Goal: Register for event/course

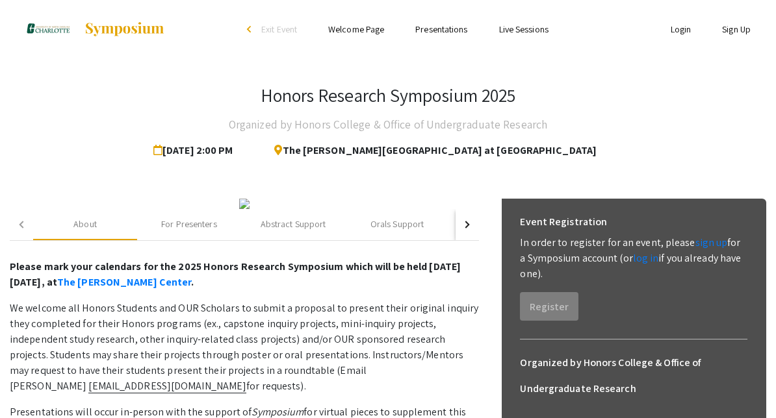
click at [710, 240] on link "sign up" at bounding box center [711, 243] width 32 height 14
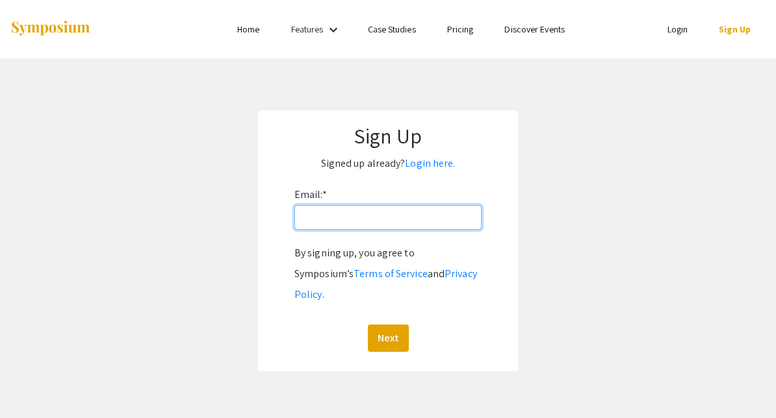
click at [421, 217] on input "Email: *" at bounding box center [387, 217] width 187 height 25
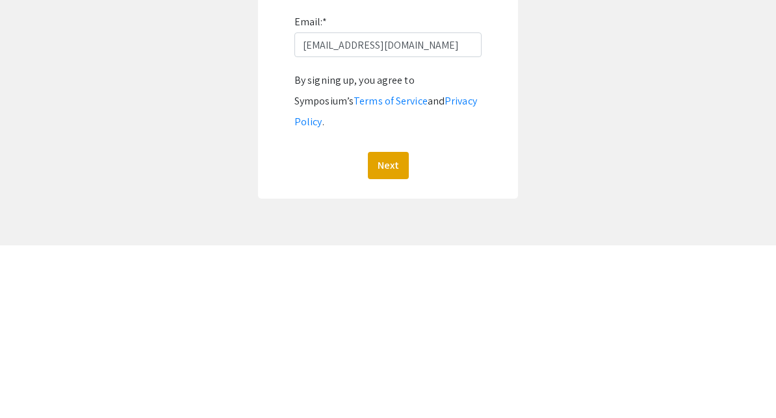
scroll to position [122, 0]
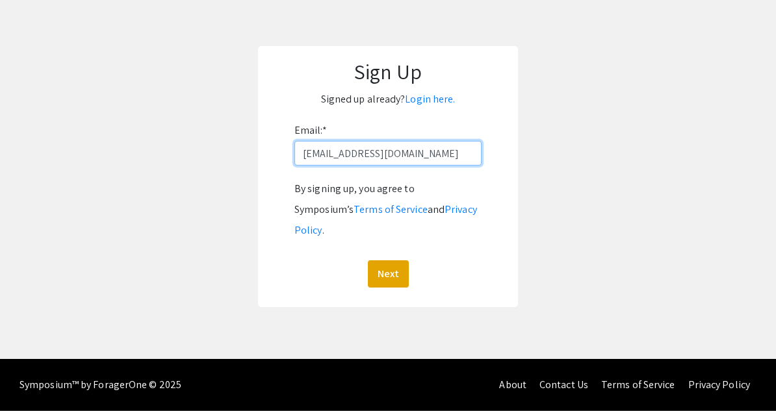
type input "[EMAIL_ADDRESS][DOMAIN_NAME]"
click at [402, 268] on button "Next" at bounding box center [388, 281] width 41 height 27
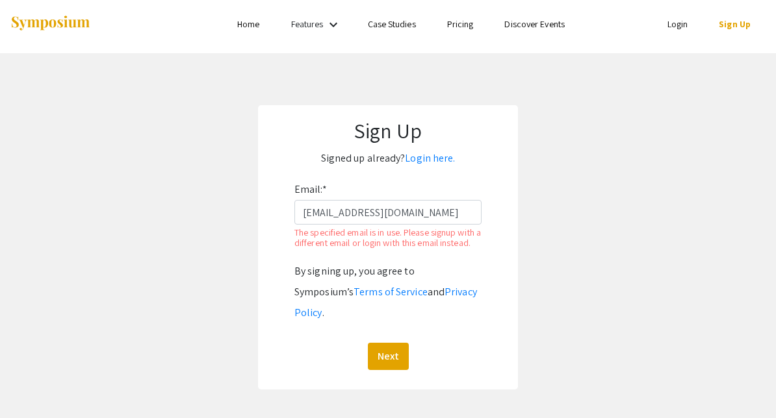
scroll to position [5, 0]
click at [682, 19] on link "Login" at bounding box center [677, 25] width 21 height 12
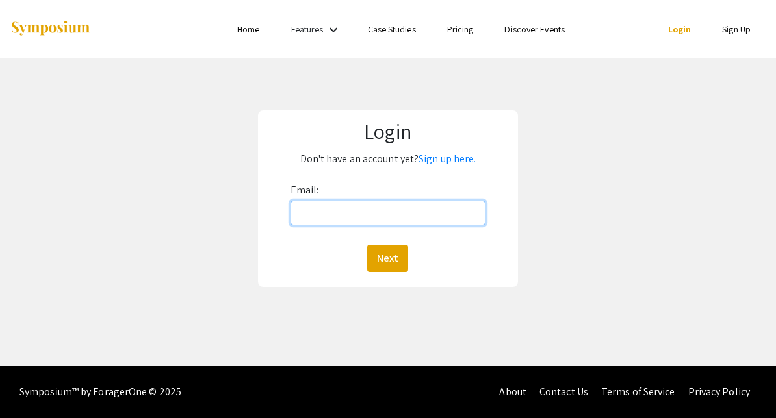
click at [441, 203] on input "Email:" at bounding box center [388, 213] width 196 height 25
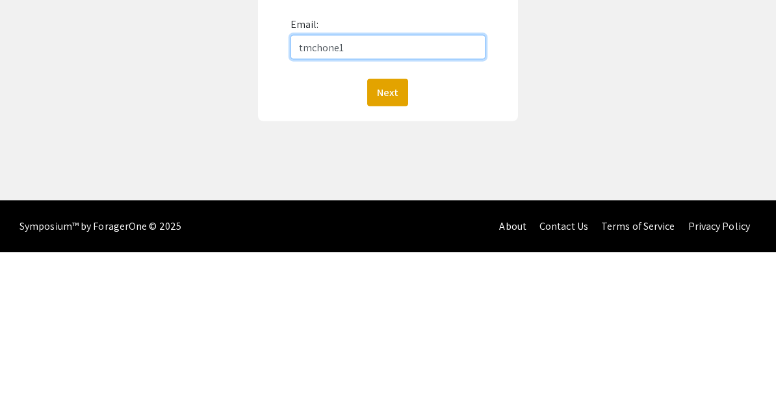
type input "[EMAIL_ADDRESS][DOMAIN_NAME]"
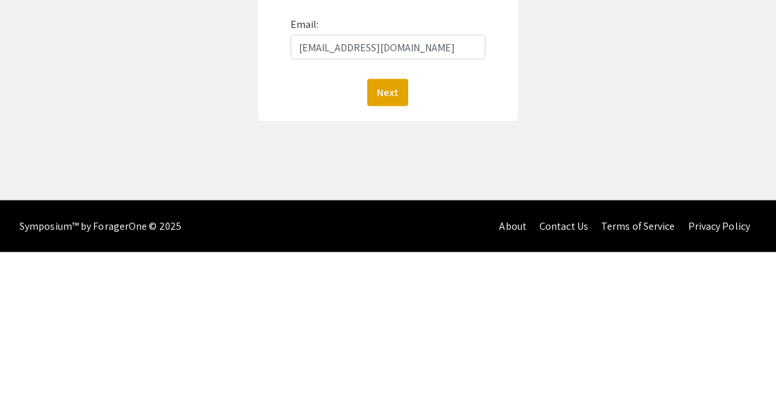
scroll to position [77, 0]
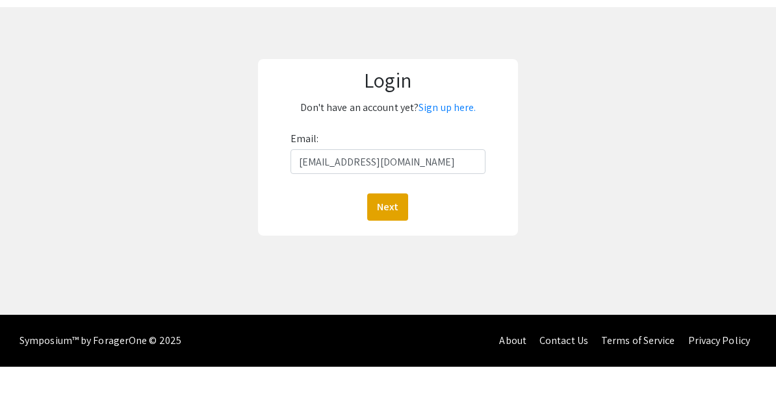
click at [394, 245] on button "Next" at bounding box center [387, 258] width 41 height 27
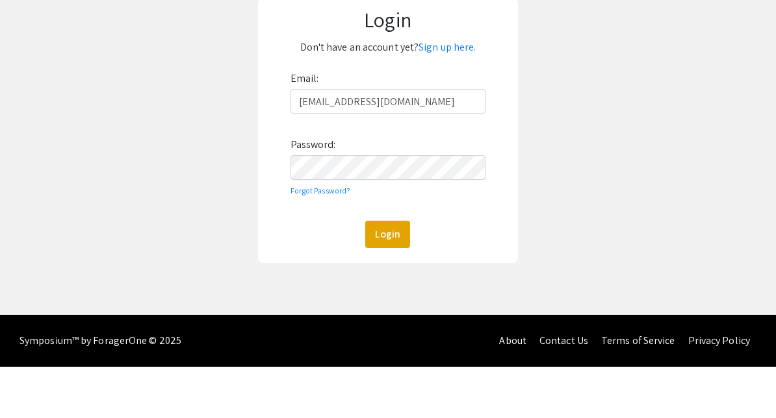
click at [394, 272] on button "Login" at bounding box center [387, 285] width 45 height 27
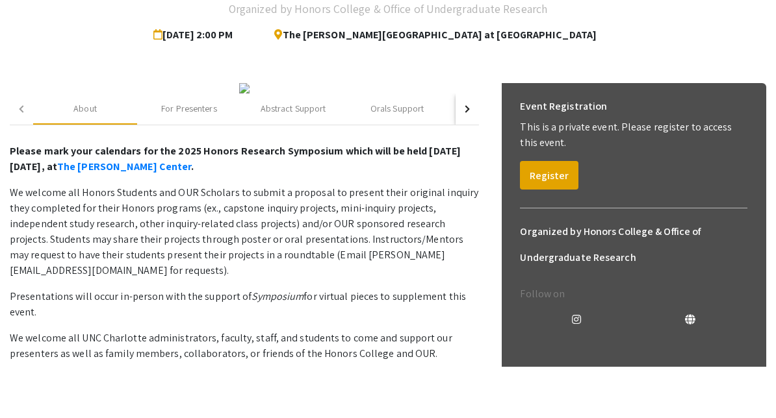
scroll to position [71, 0]
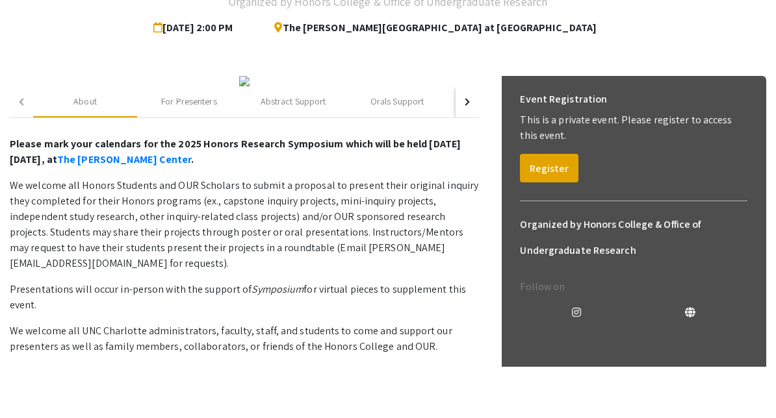
click at [558, 205] on button "Register" at bounding box center [549, 219] width 58 height 29
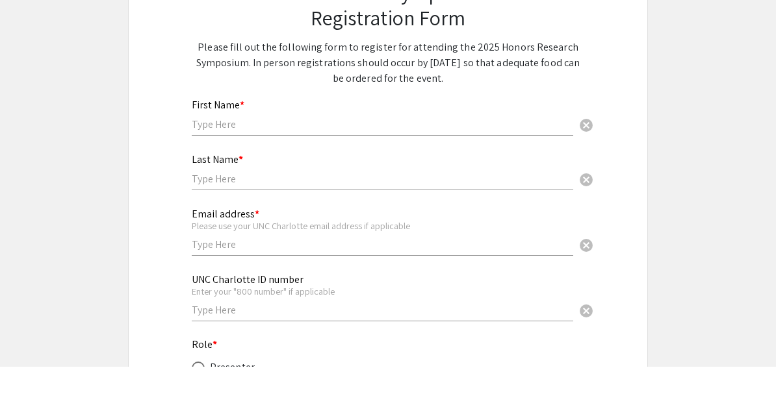
click at [420, 169] on input "text" at bounding box center [382, 176] width 381 height 14
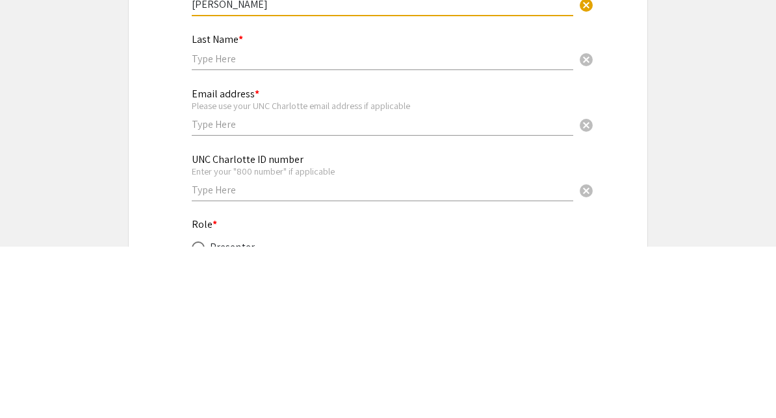
type input "[PERSON_NAME]"
click at [347, 224] on input "text" at bounding box center [382, 231] width 381 height 14
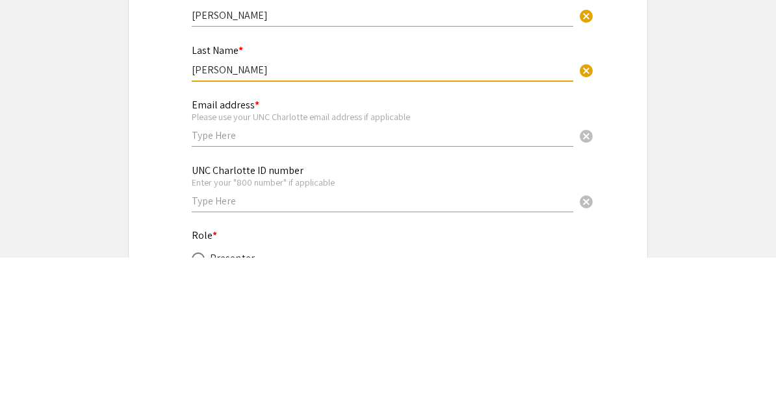
type input "[PERSON_NAME]"
click at [372, 289] on input "text" at bounding box center [382, 296] width 381 height 14
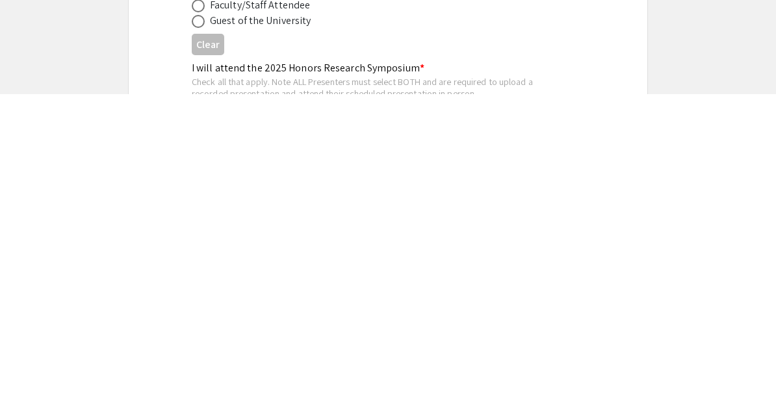
scroll to position [196, 0]
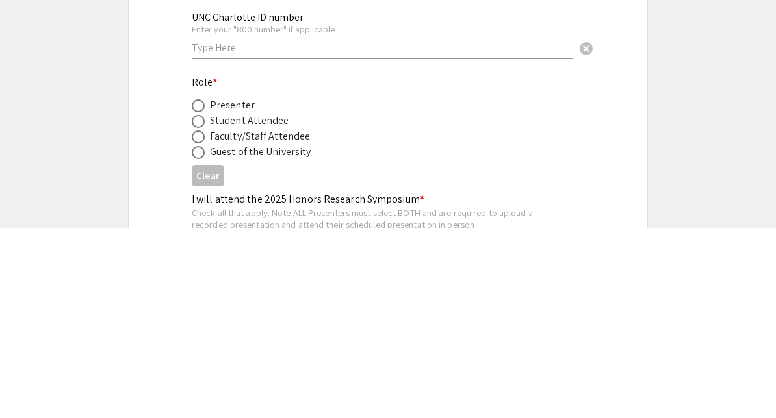
type input "[EMAIL_ADDRESS][DOMAIN_NAME]"
click at [372, 188] on div "UNC Charlotte ID number Enter your "800 number" if applicable cancel" at bounding box center [382, 218] width 381 height 60
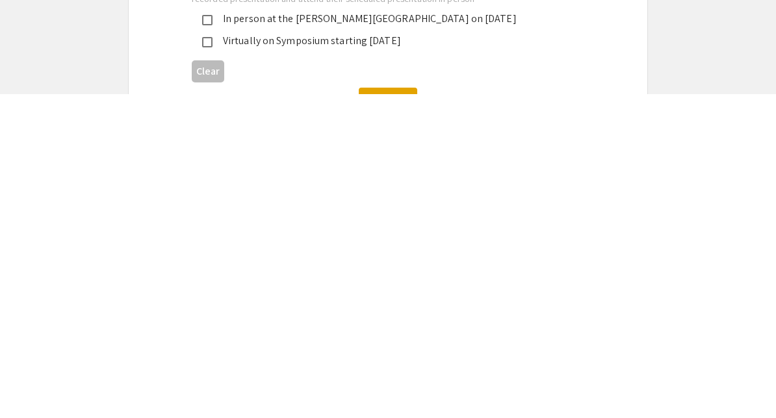
type input "801394605"
click at [435, 335] on div "In person at the [PERSON_NAME][GEOGRAPHIC_DATA] on [DATE]" at bounding box center [382, 343] width 340 height 16
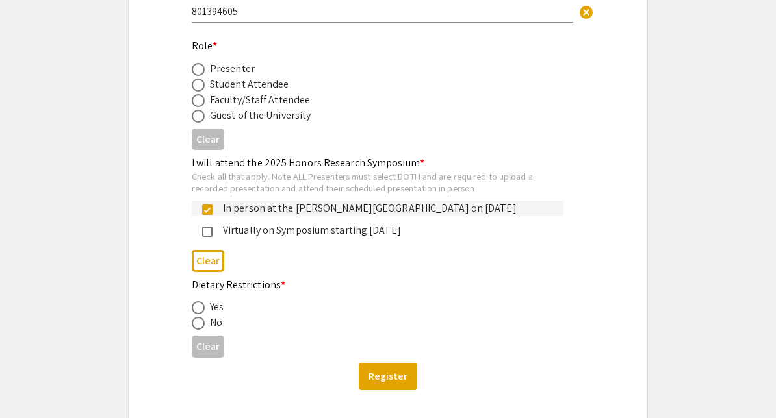
scroll to position [418, 0]
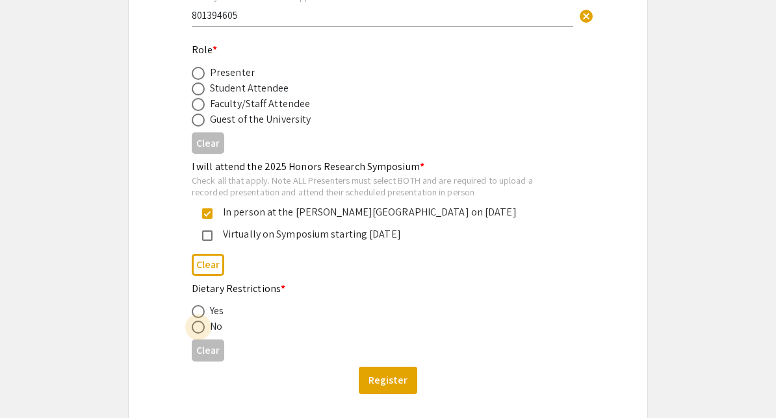
click at [198, 330] on span at bounding box center [198, 327] width 13 height 13
click at [198, 330] on input "radio" at bounding box center [198, 327] width 13 height 13
radio input "true"
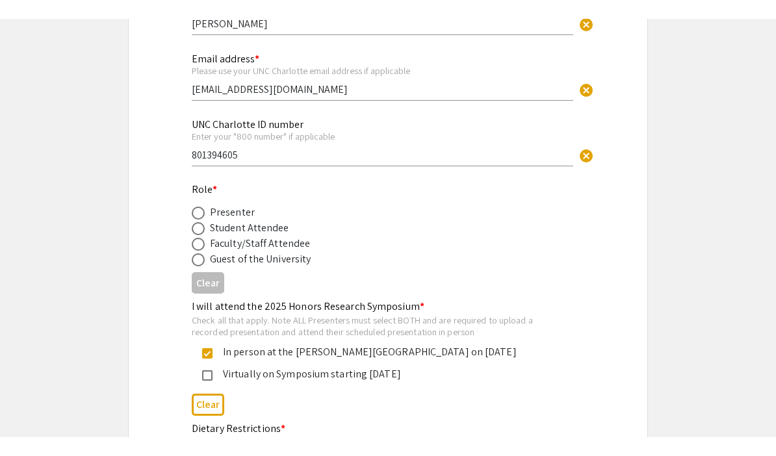
scroll to position [259, 0]
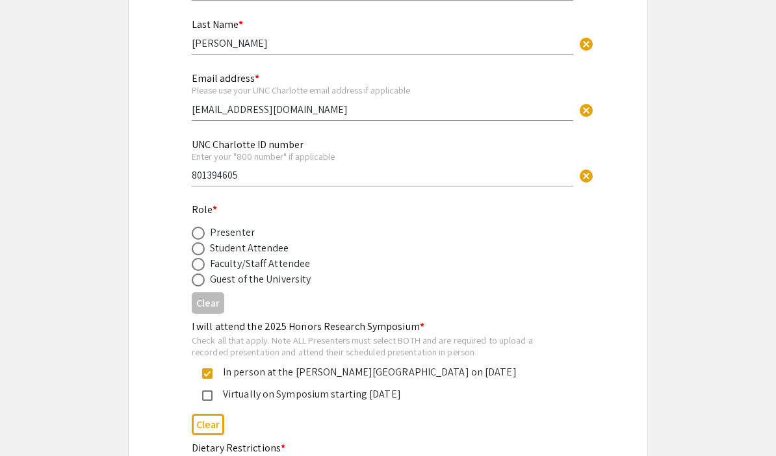
click at [272, 250] on div "Student Attendee" at bounding box center [249, 248] width 79 height 16
click at [266, 248] on div "Student Attendee" at bounding box center [249, 248] width 79 height 16
click at [268, 251] on div "Student Attendee" at bounding box center [249, 248] width 79 height 16
click at [268, 253] on div "Student Attendee" at bounding box center [249, 248] width 79 height 16
click at [260, 250] on div "Student Attendee" at bounding box center [249, 248] width 79 height 16
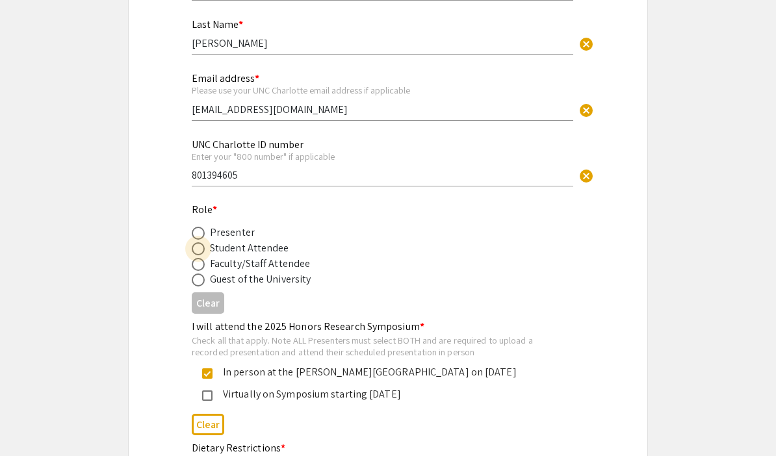
click at [196, 253] on span at bounding box center [198, 248] width 13 height 13
click at [196, 253] on input "radio" at bounding box center [198, 248] width 13 height 13
radio input "true"
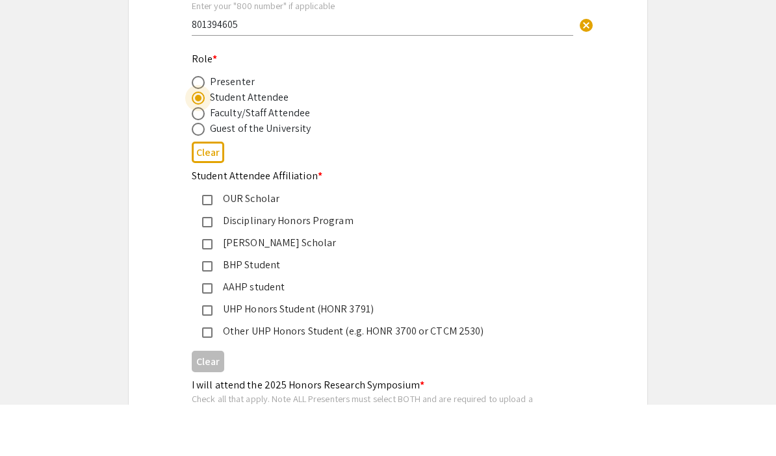
scroll to position [365, 0]
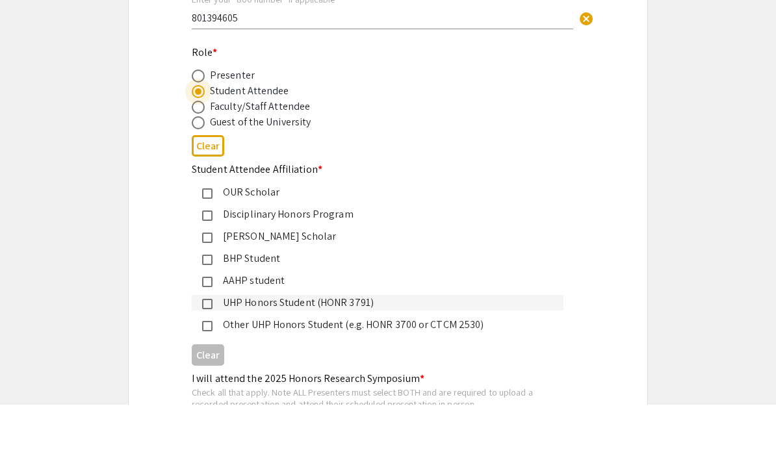
click at [351, 346] on div "UHP Honors Student (HONR 3791)" at bounding box center [382, 354] width 340 height 16
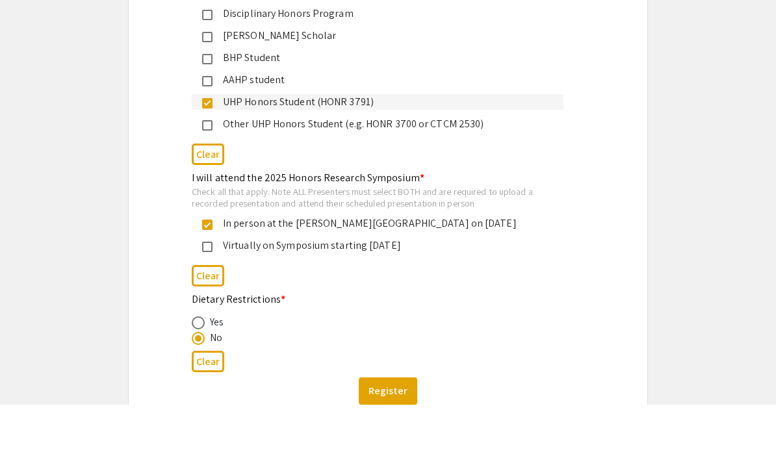
scroll to position [567, 0]
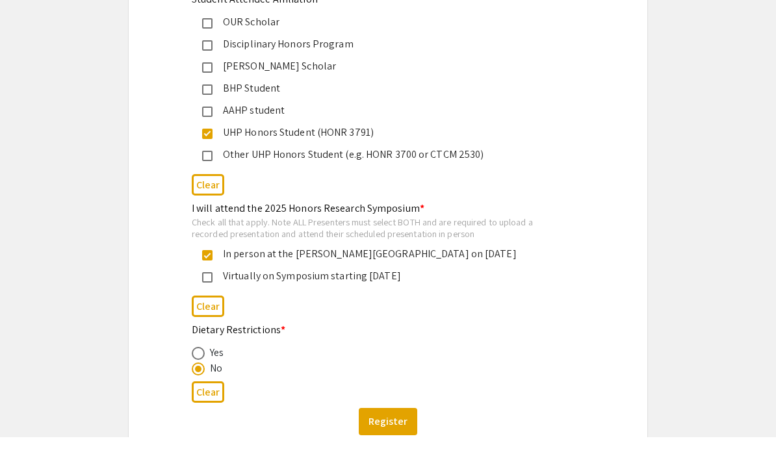
click at [395, 418] on button "Register" at bounding box center [388, 441] width 58 height 27
